Goal: Task Accomplishment & Management: Use online tool/utility

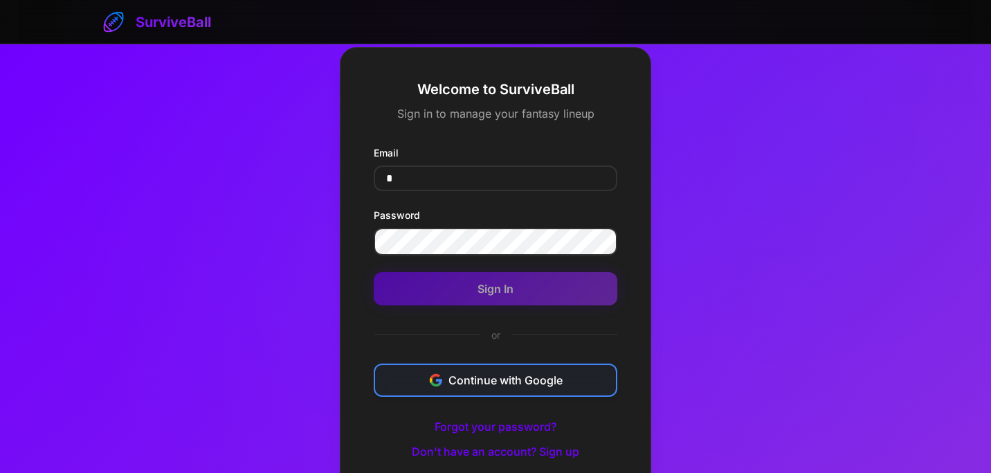
type input "*"
click at [477, 382] on button "Continue with Google" at bounding box center [496, 379] width 244 height 33
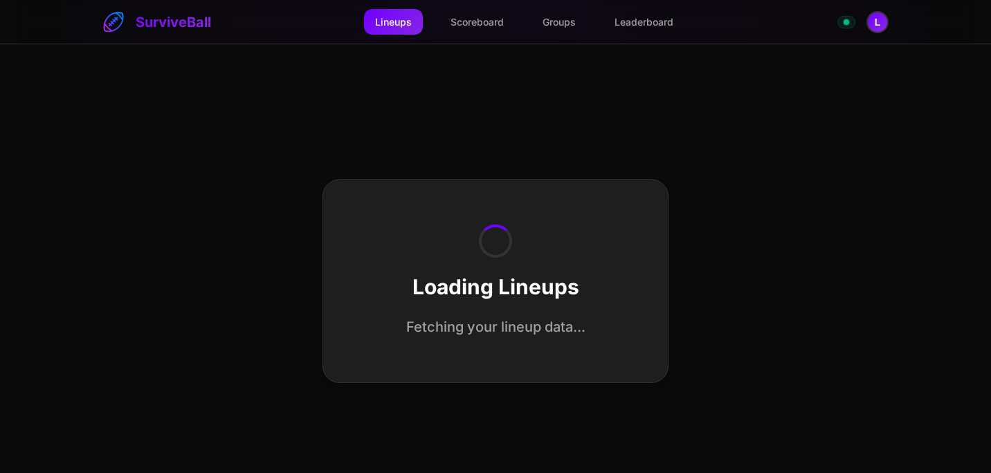
select select "**********"
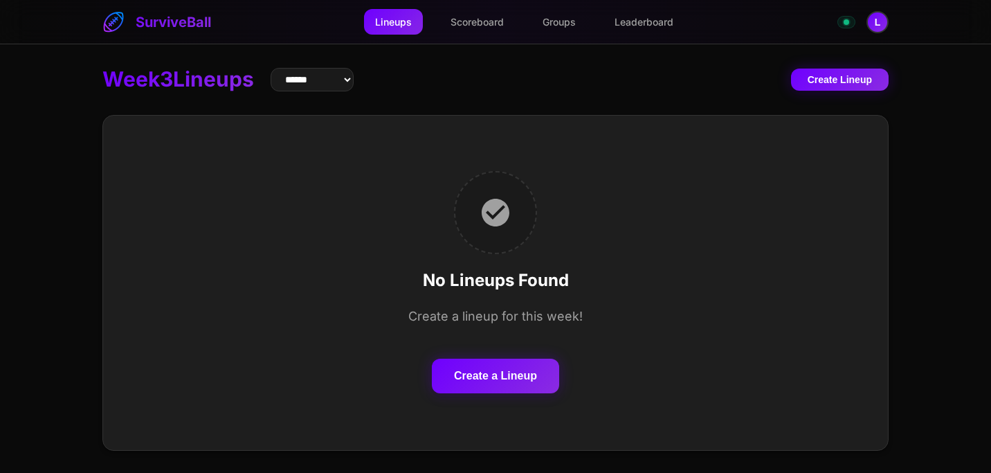
click at [478, 375] on button "Create a Lineup" at bounding box center [495, 375] width 127 height 35
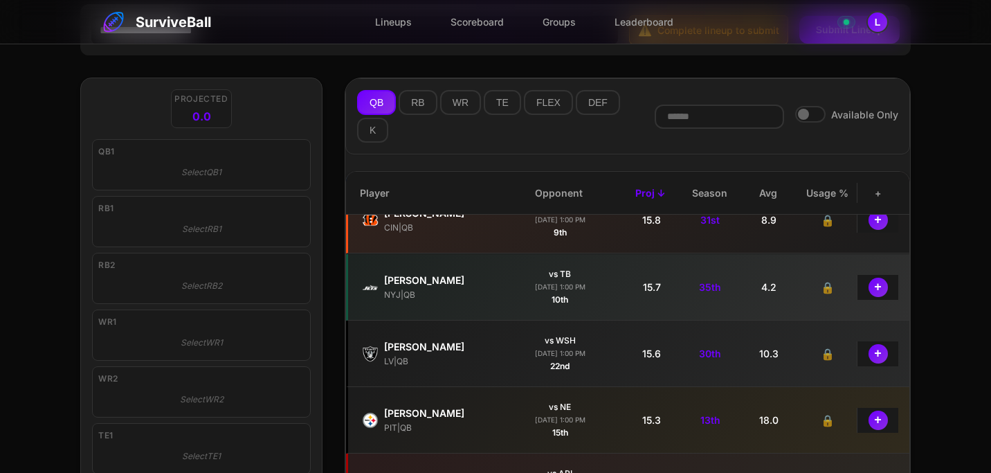
scroll to position [1423, 0]
click at [880, 421] on button "+" at bounding box center [877, 418] width 21 height 21
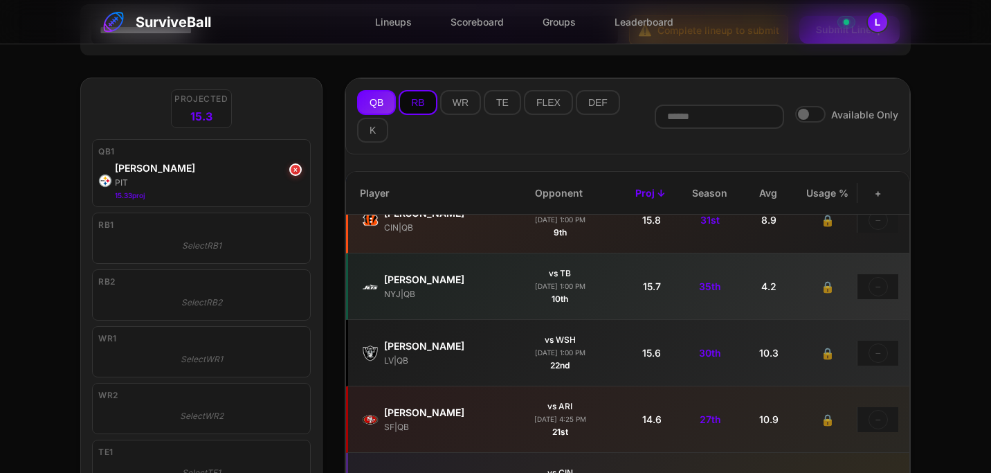
click at [416, 105] on button "RB" at bounding box center [418, 102] width 38 height 25
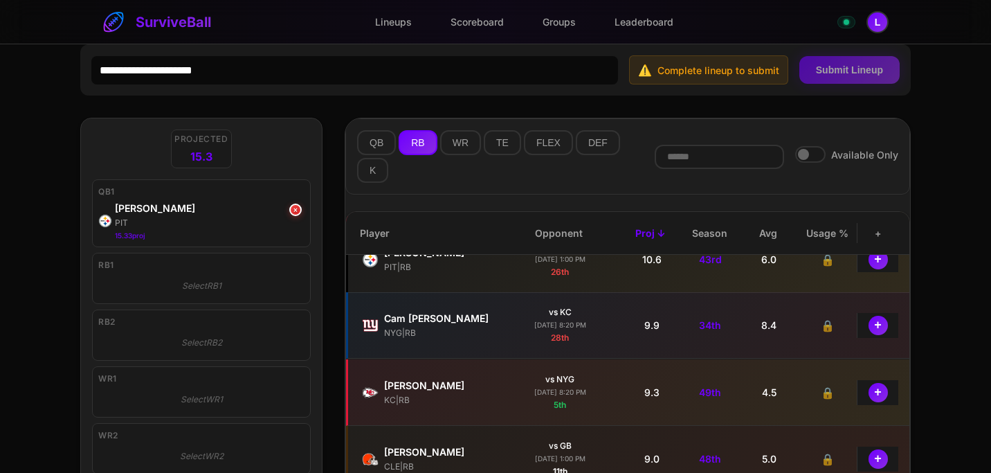
scroll to position [2103, 0]
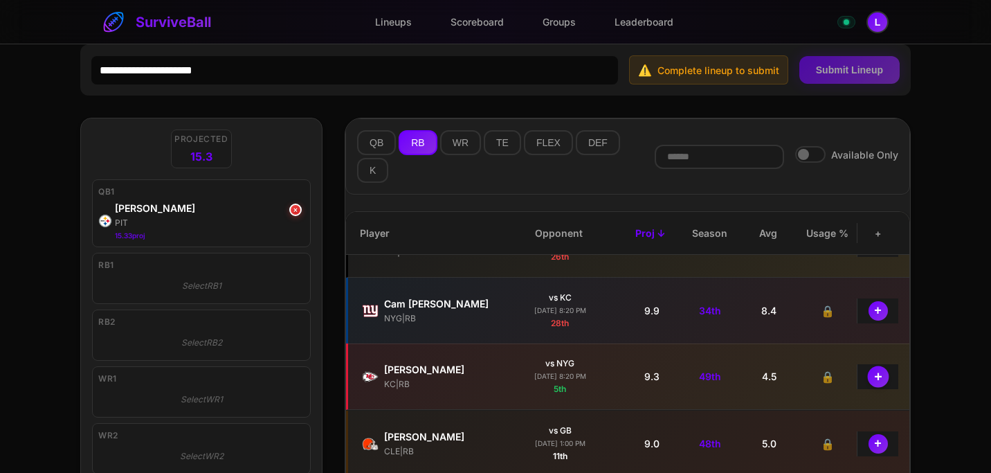
click at [876, 378] on button "+" at bounding box center [877, 375] width 21 height 21
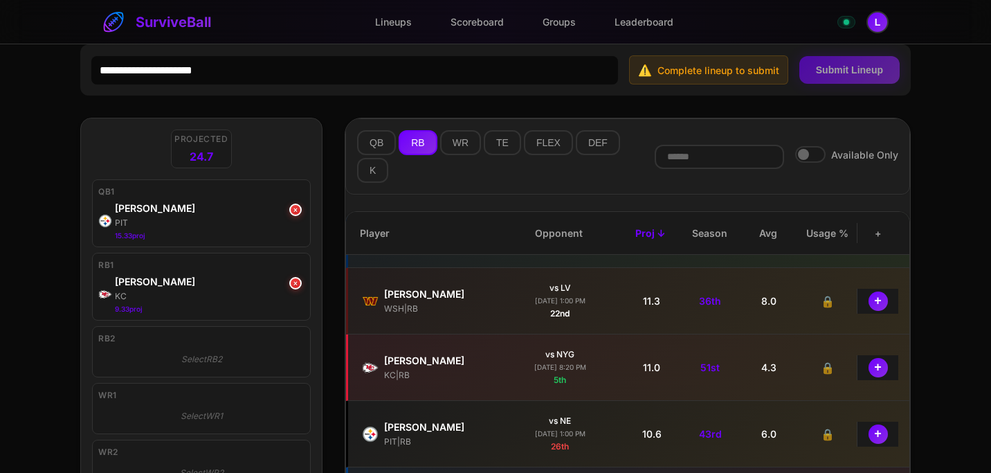
scroll to position [2187, 0]
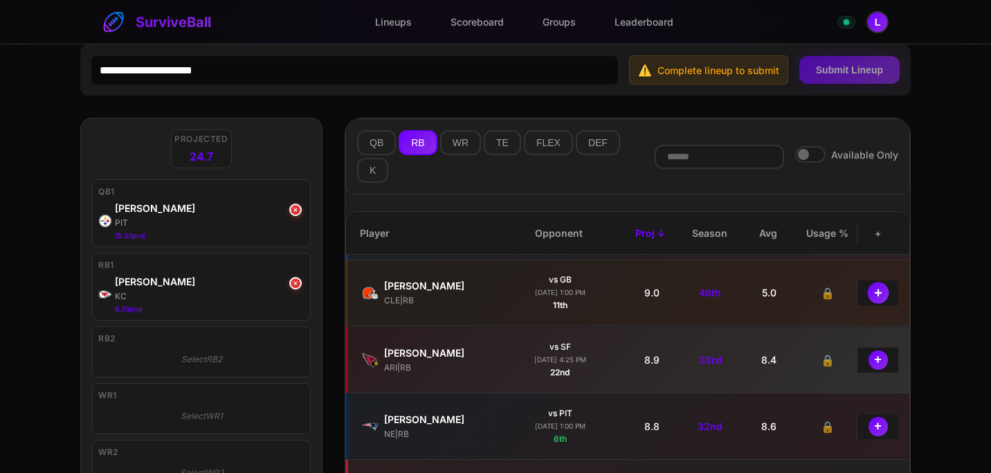
click at [876, 288] on button "+" at bounding box center [877, 292] width 21 height 21
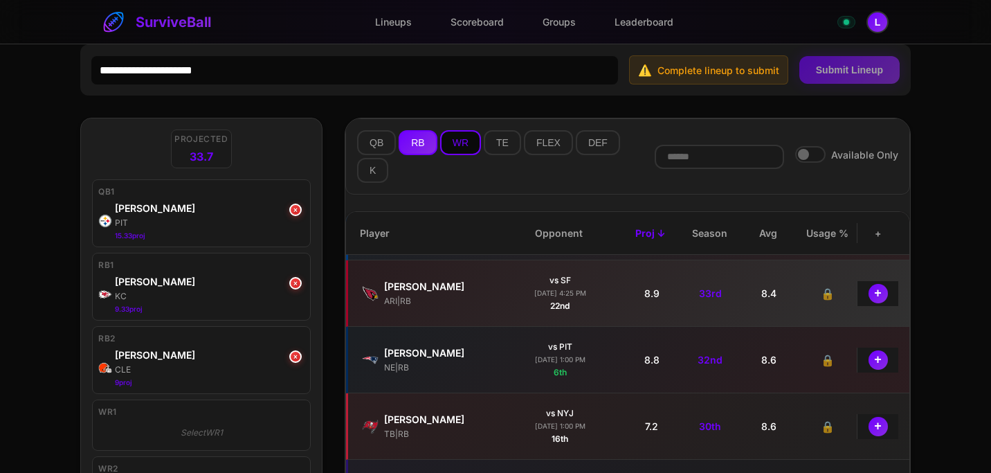
click at [466, 140] on button "WR" at bounding box center [460, 142] width 41 height 25
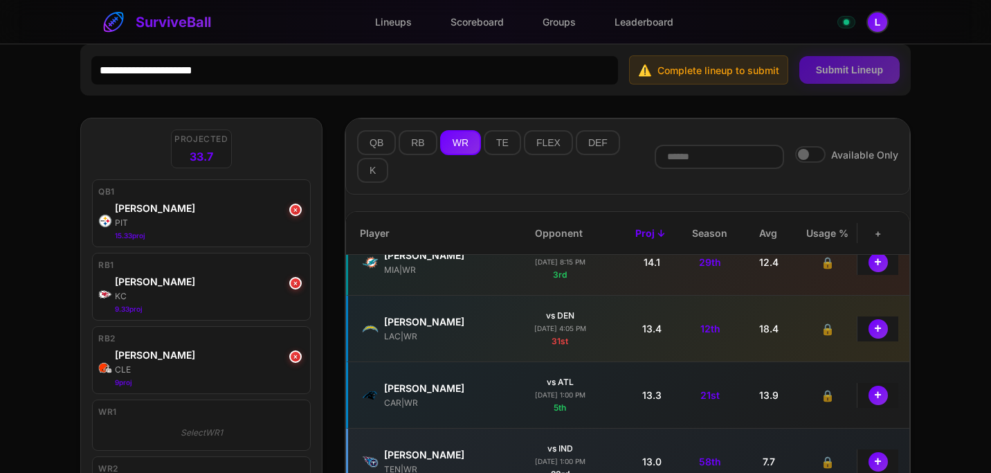
scroll to position [1294, 0]
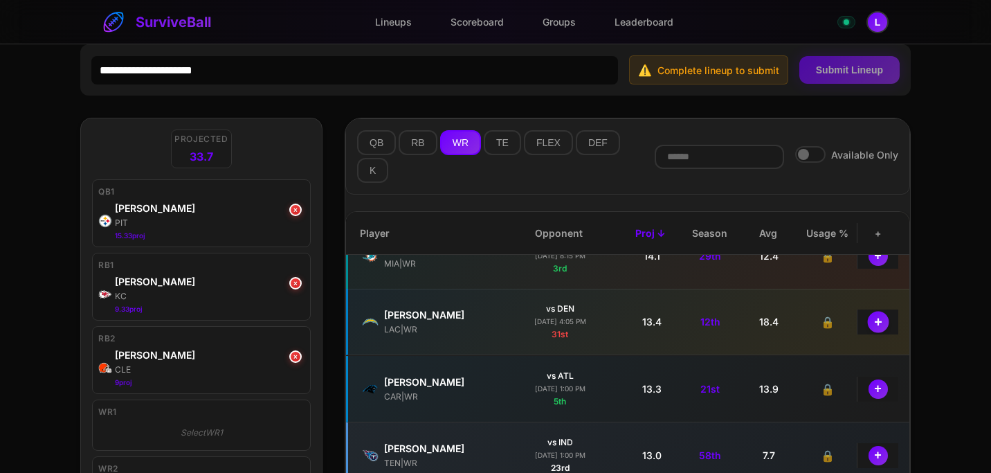
click at [882, 323] on button "+" at bounding box center [877, 321] width 21 height 21
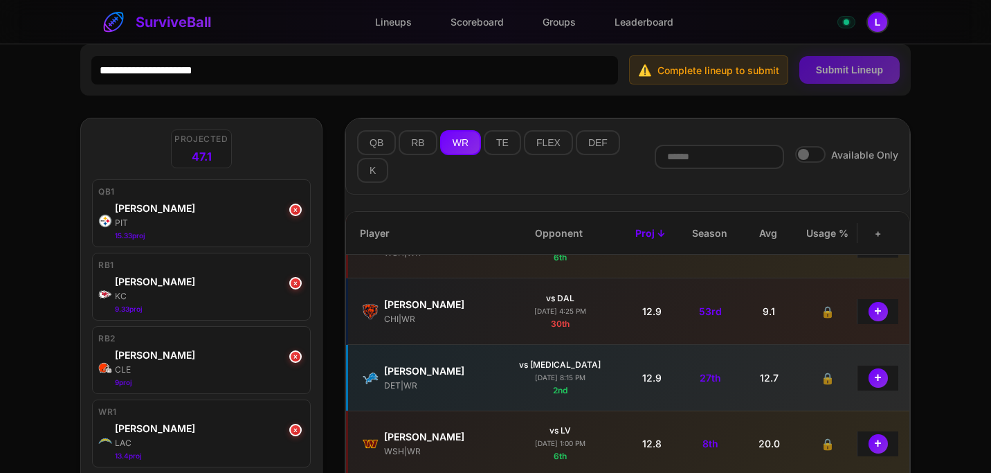
scroll to position [1525, 0]
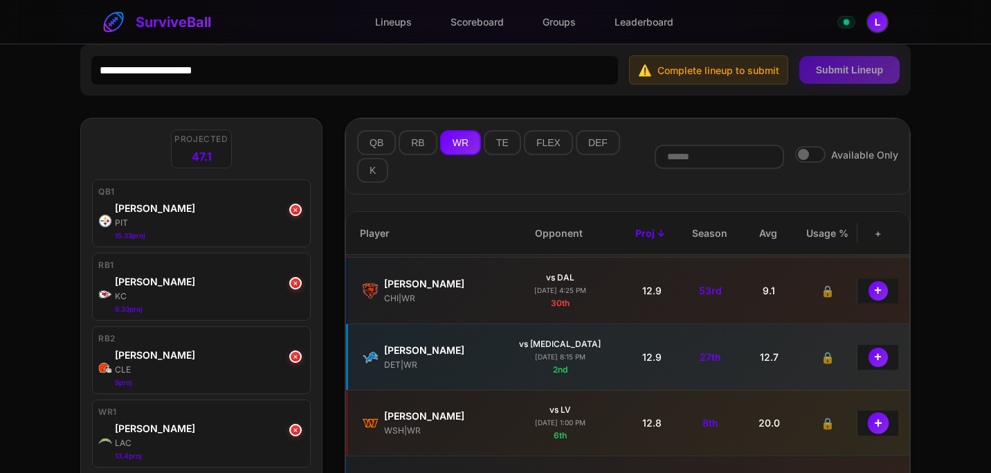
click at [880, 420] on button "+" at bounding box center [877, 422] width 21 height 21
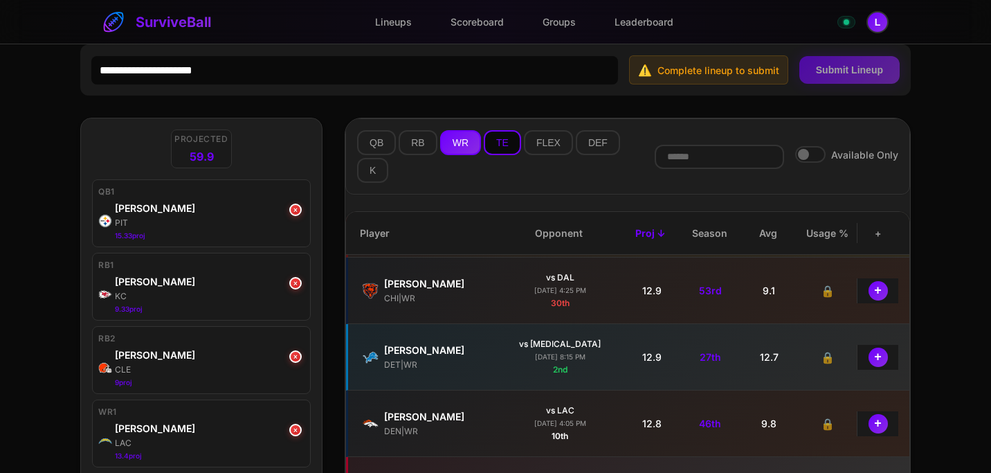
click at [509, 142] on button "TE" at bounding box center [502, 142] width 37 height 25
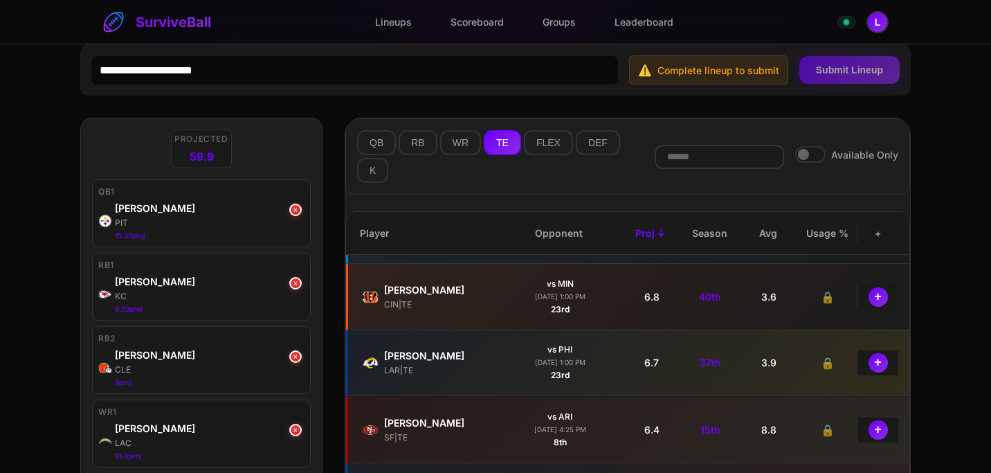
scroll to position [1585, 0]
click at [880, 429] on button "+" at bounding box center [877, 429] width 21 height 21
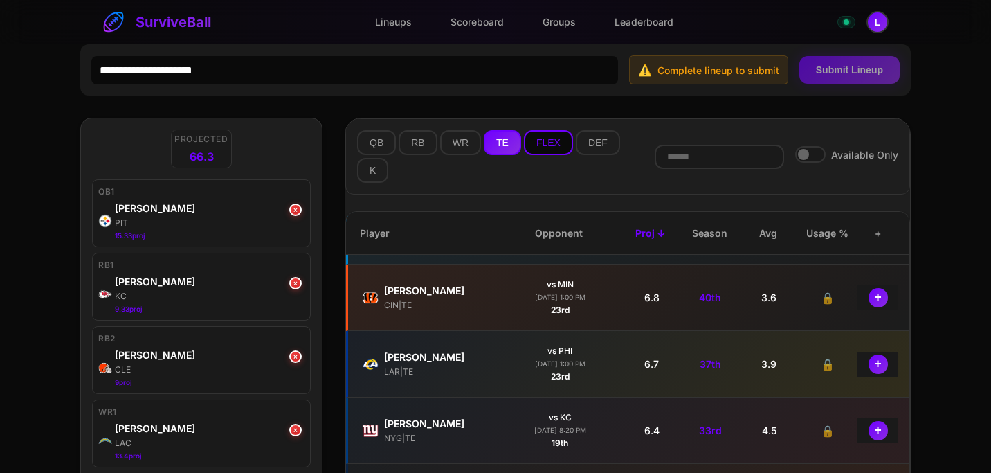
click at [554, 141] on button "FLEX" at bounding box center [548, 142] width 49 height 25
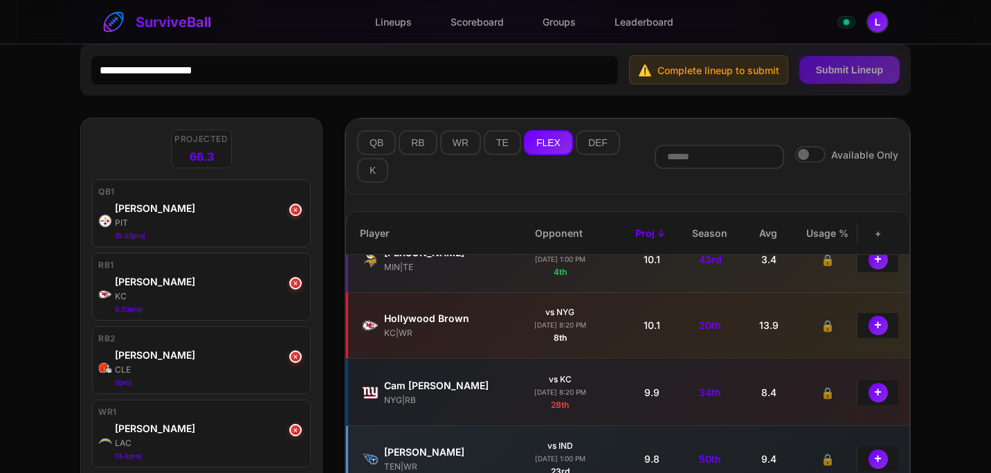
scroll to position [5742, 0]
click at [877, 328] on button "+" at bounding box center [877, 325] width 21 height 21
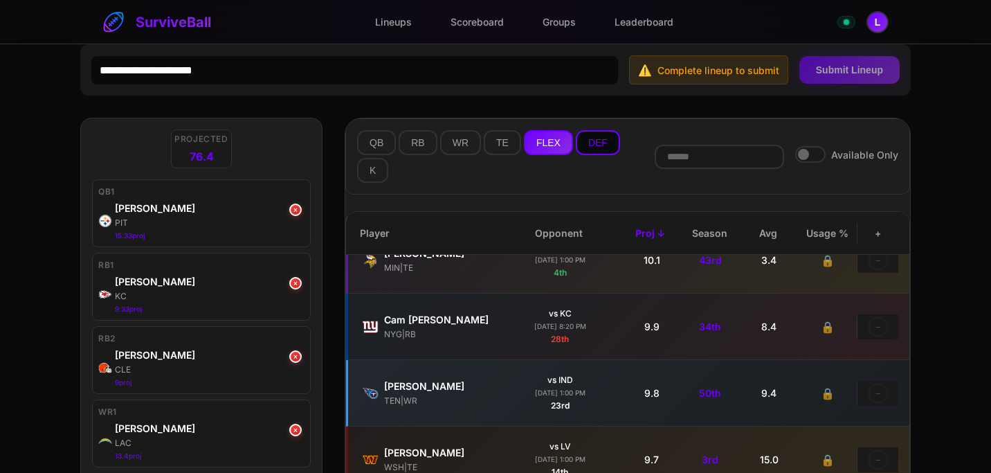
click at [594, 137] on button "DEF" at bounding box center [598, 142] width 44 height 25
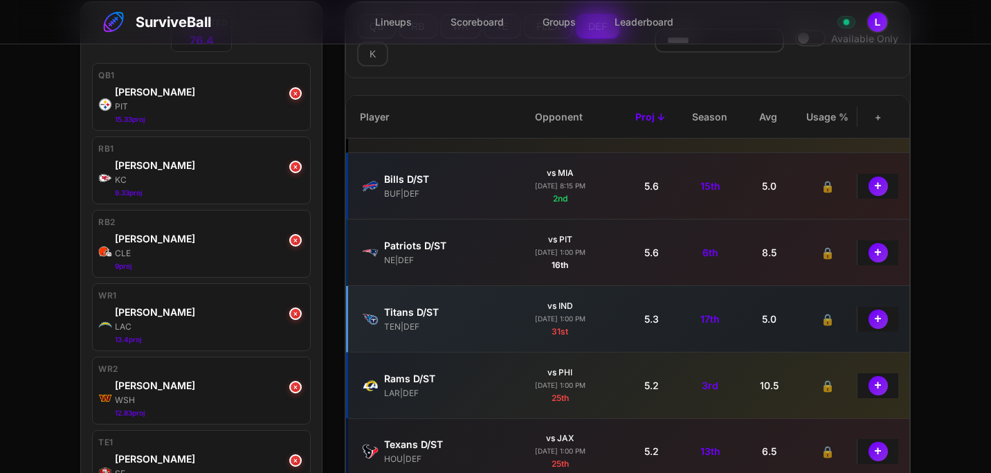
scroll to position [911, 0]
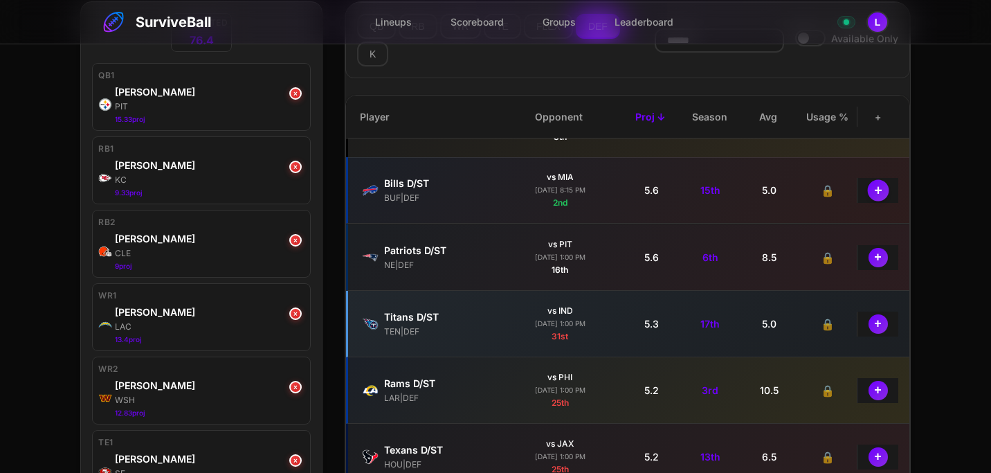
click at [873, 181] on button "+" at bounding box center [877, 189] width 21 height 21
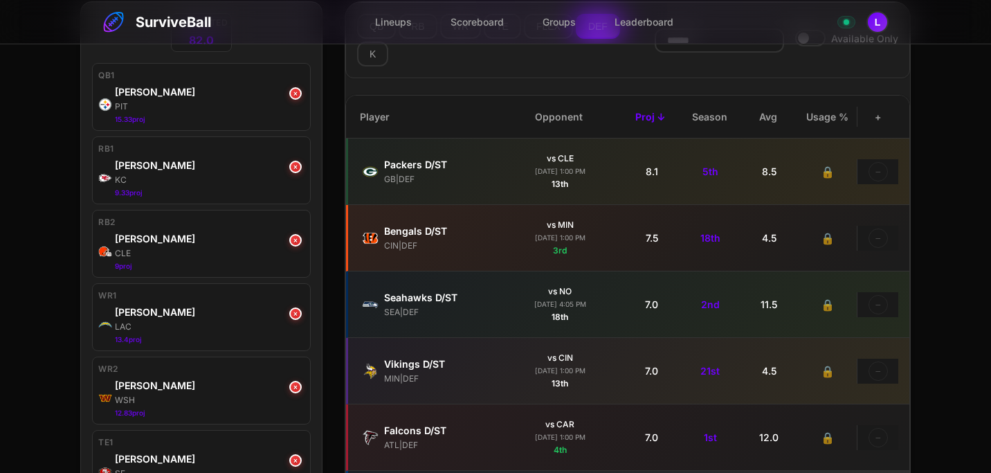
scroll to position [23, 0]
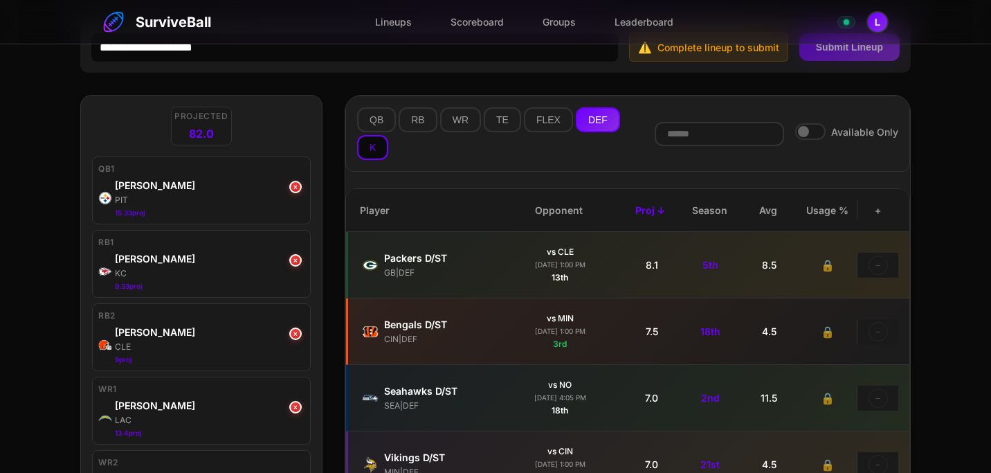
click at [377, 151] on button "K" at bounding box center [372, 147] width 31 height 25
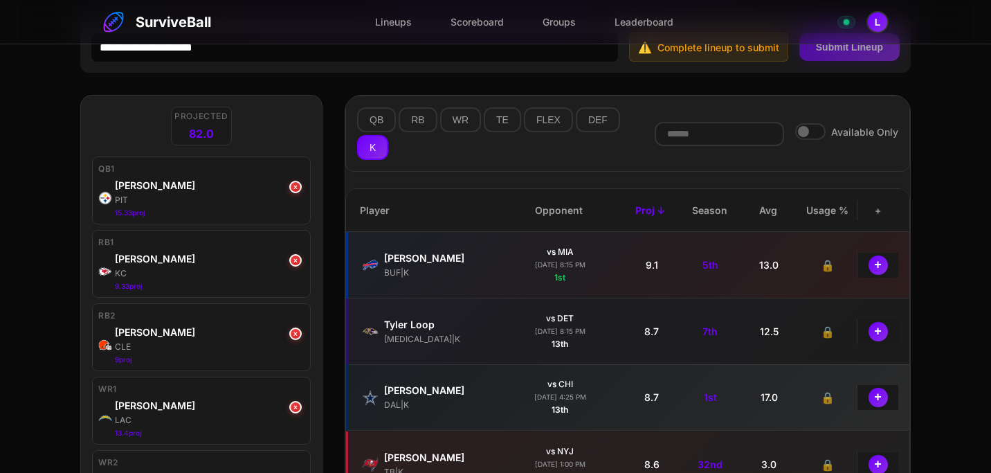
scroll to position [653, 0]
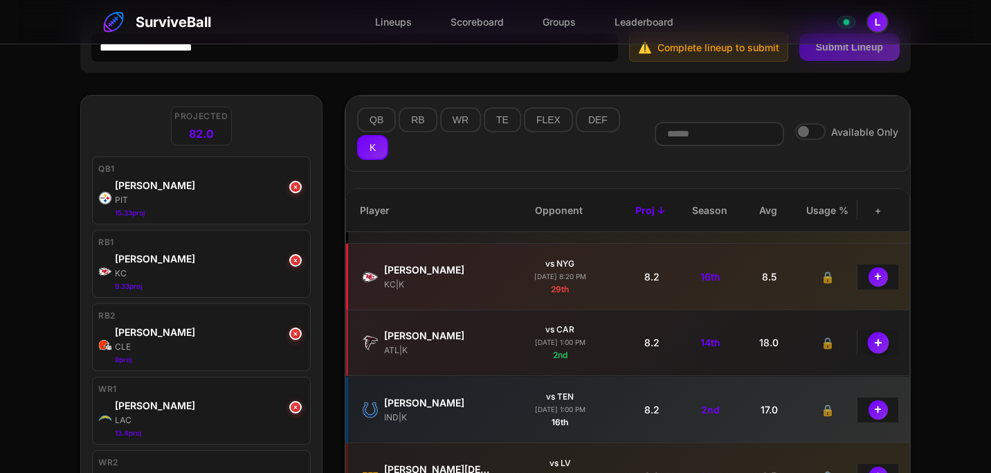
click at [880, 343] on button "+" at bounding box center [877, 342] width 21 height 21
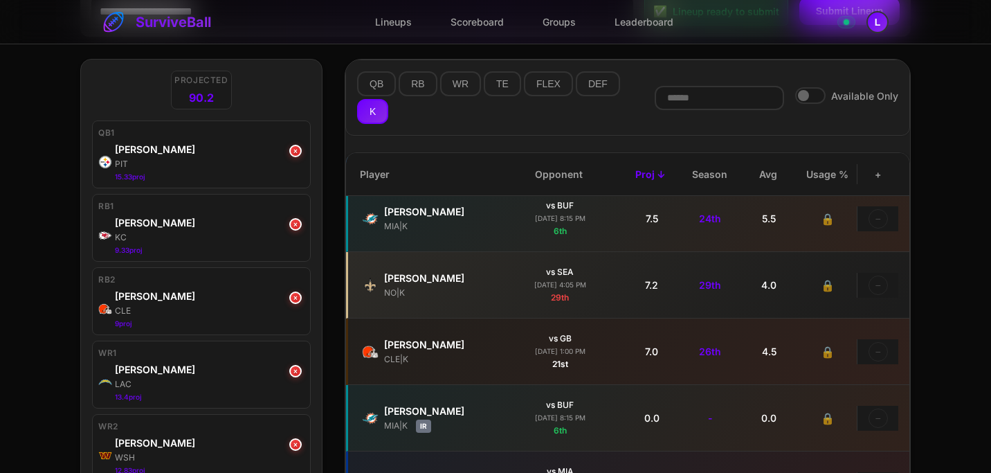
scroll to position [0, 0]
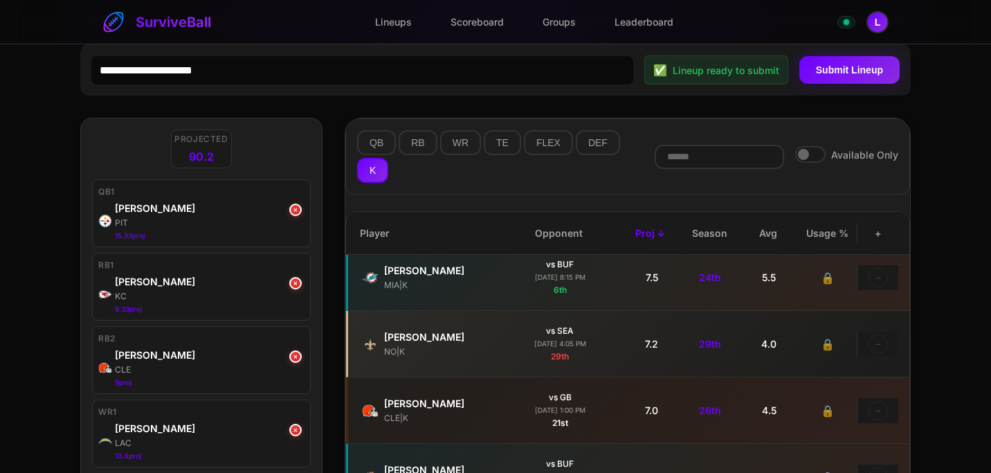
click at [550, 69] on input "text" at bounding box center [362, 70] width 542 height 28
type input "******"
click at [810, 75] on button "Submit Lineup" at bounding box center [849, 69] width 100 height 28
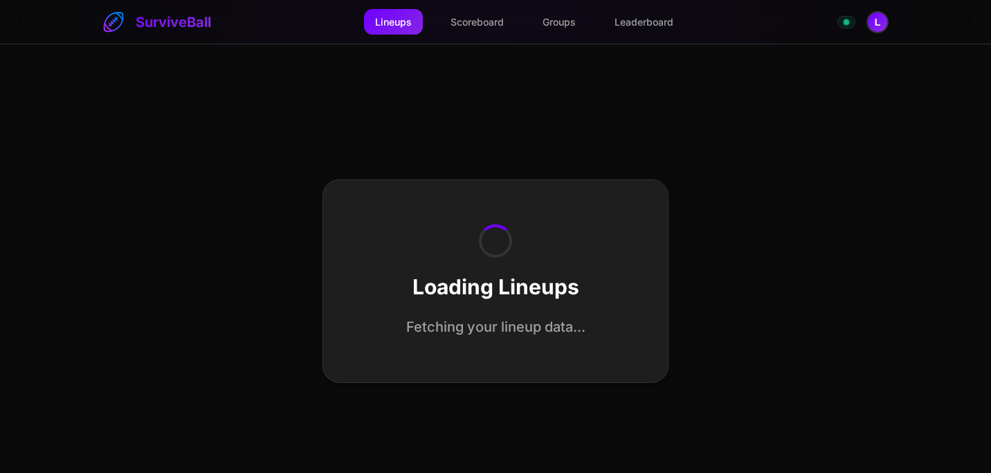
select select "**********"
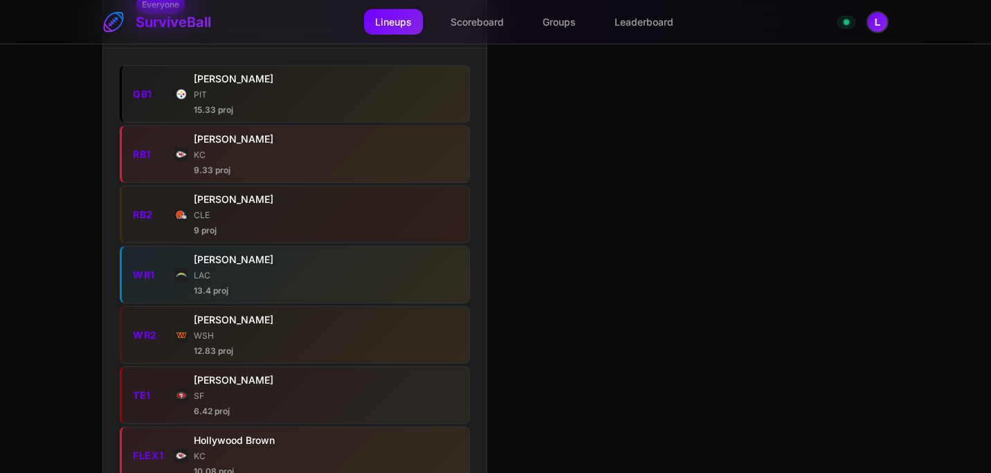
scroll to position [546, 0]
